Goal: Obtain resource: Obtain resource

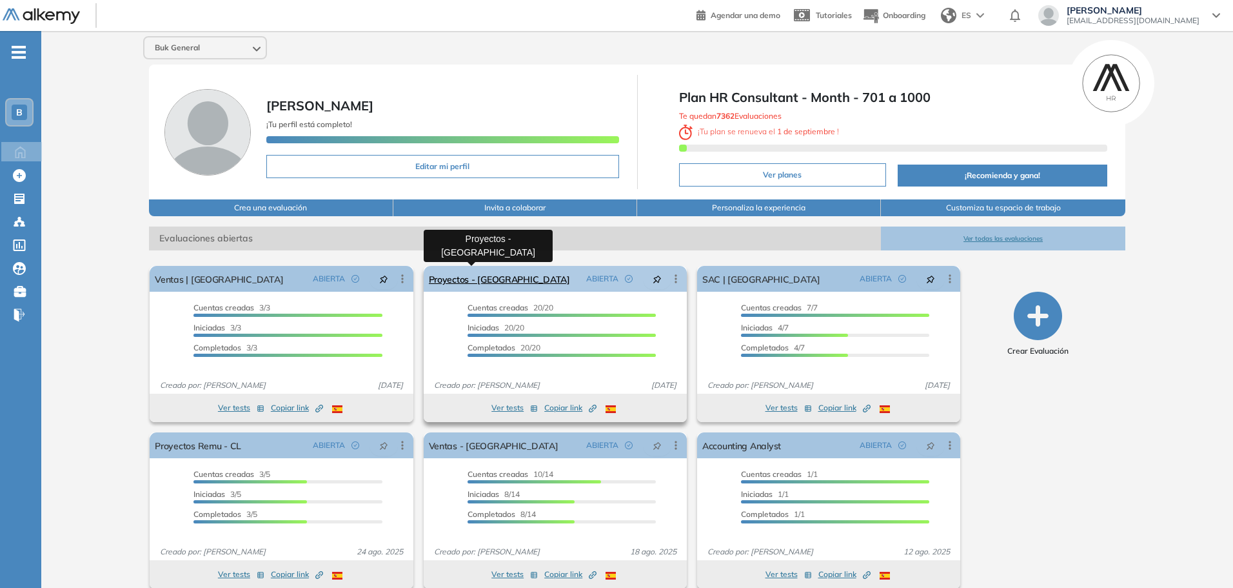
click at [481, 287] on link "Proyectos - [GEOGRAPHIC_DATA]" at bounding box center [499, 279] width 141 height 26
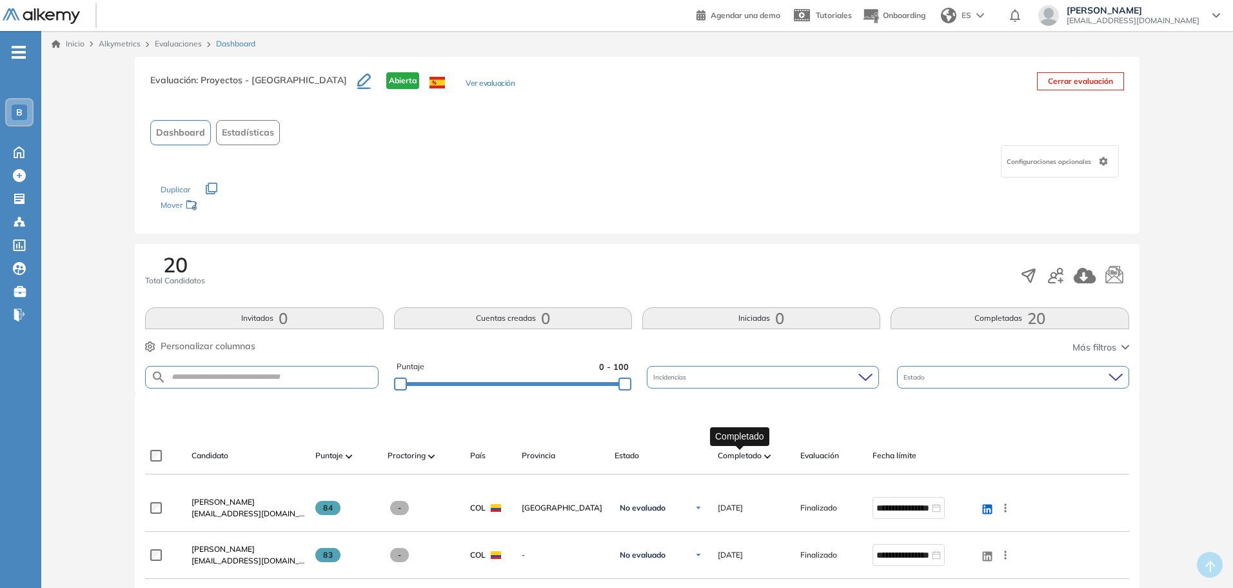
click at [745, 454] on span "Completado" at bounding box center [740, 456] width 44 height 12
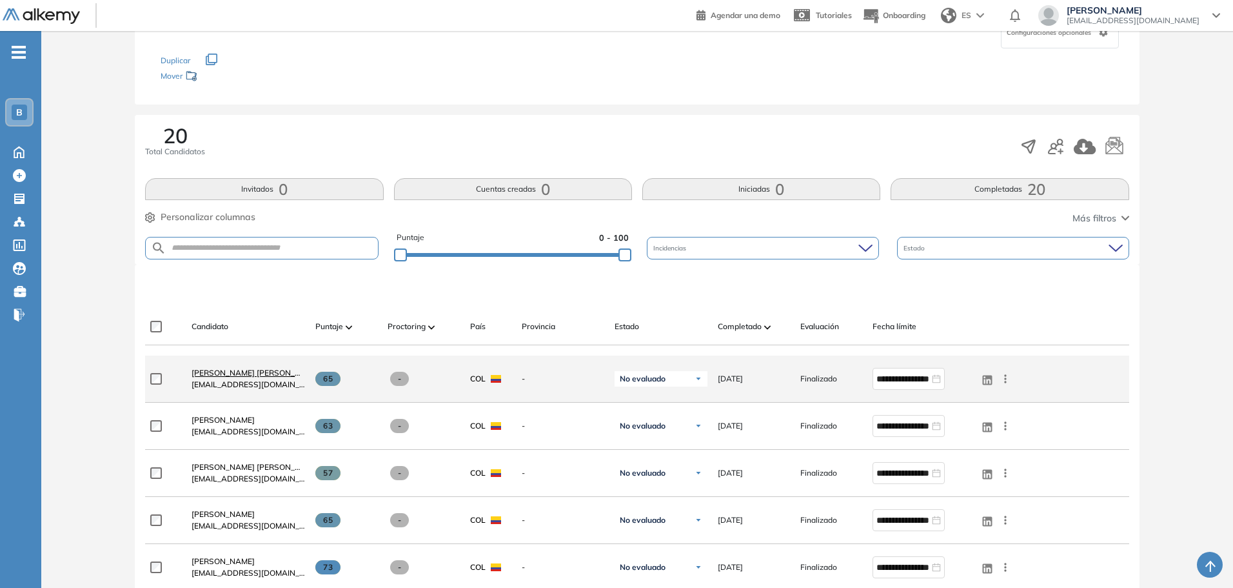
click at [269, 375] on span "Franci Jimna Saldarriaga" at bounding box center [256, 373] width 128 height 10
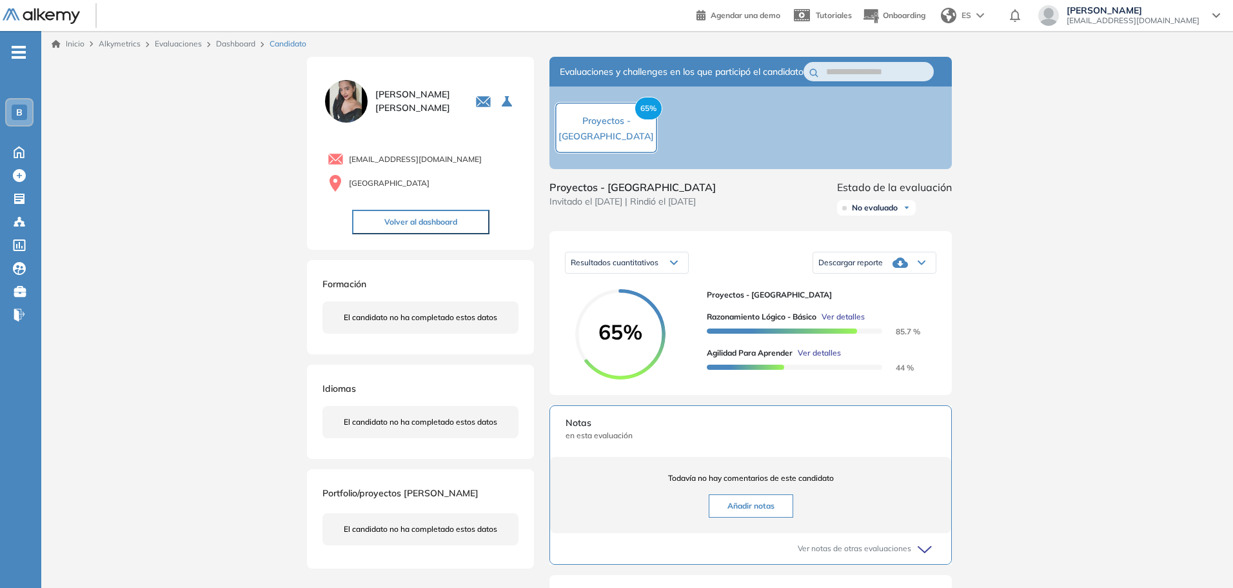
click at [919, 275] on div "Descargar reporte" at bounding box center [874, 263] width 123 height 26
click at [892, 322] on li "Descargar informe resumido" at bounding box center [867, 315] width 96 height 13
